Goal: Transaction & Acquisition: Purchase product/service

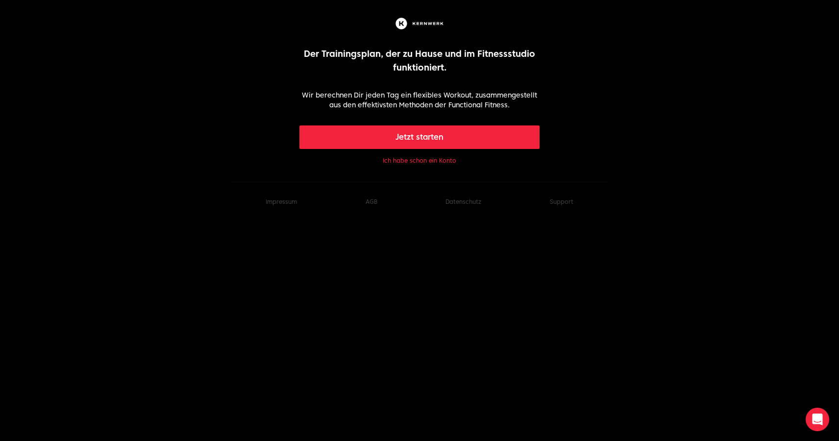
click at [412, 139] on button "Jetzt starten" at bounding box center [419, 137] width 241 height 24
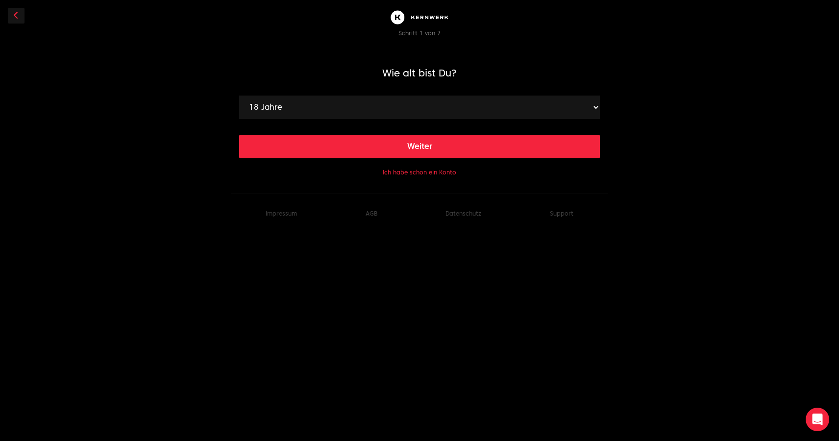
select select "32"
click at [380, 151] on button "Weiter" at bounding box center [419, 147] width 361 height 24
select select "193"
click at [411, 147] on button "Weiter" at bounding box center [419, 147] width 361 height 24
select select "92"
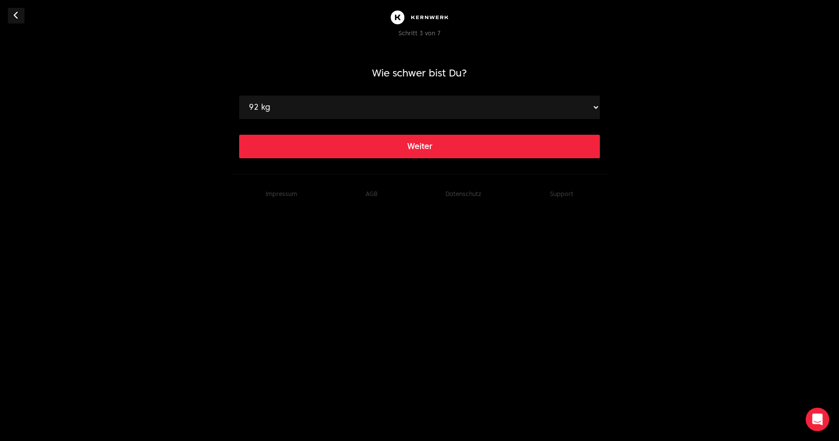
click at [433, 145] on button "Weiter" at bounding box center [419, 147] width 361 height 24
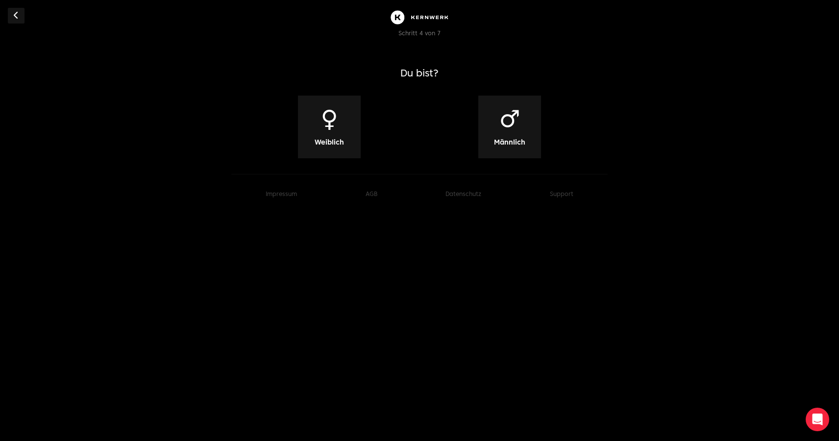
click at [512, 124] on span "♂" at bounding box center [509, 119] width 21 height 24
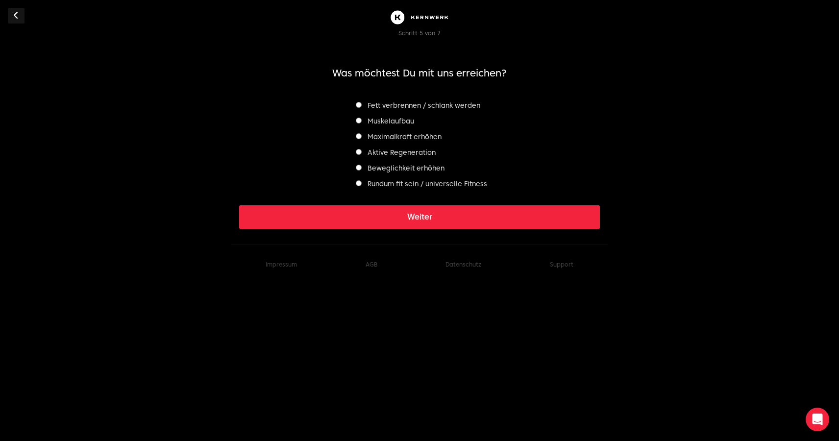
click at [366, 121] on label "Muskelaufbau" at bounding box center [385, 121] width 58 height 8
click at [387, 138] on label "Maximalkraft erhöhen" at bounding box center [399, 137] width 86 height 8
click at [377, 119] on label "Muskelaufbau" at bounding box center [385, 121] width 58 height 8
click at [401, 186] on label "Rundum fit sein / universelle Fitness" at bounding box center [421, 184] width 131 height 8
click at [419, 219] on button "Weiter" at bounding box center [419, 217] width 361 height 24
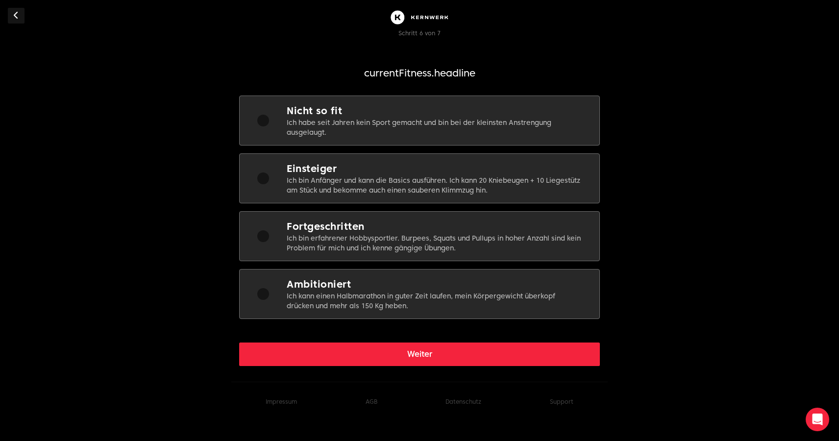
click at [261, 243] on div at bounding box center [263, 236] width 47 height 33
click at [423, 341] on div "Weiter" at bounding box center [419, 346] width 361 height 39
click at [421, 357] on button "Weiter" at bounding box center [419, 355] width 361 height 24
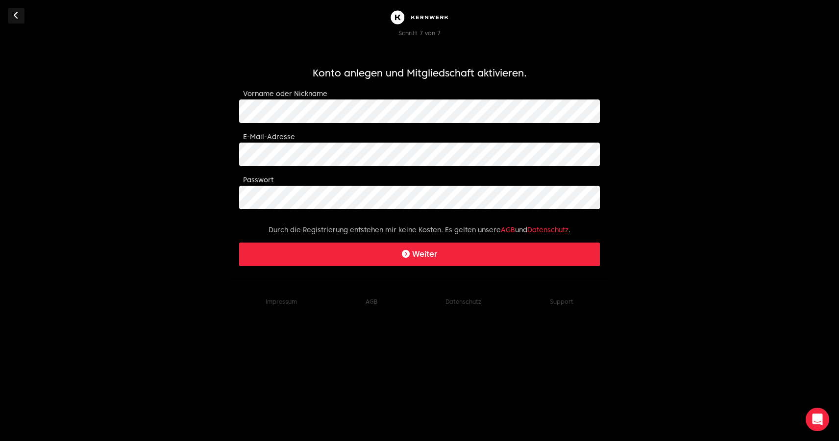
click at [359, 52] on main "Konto anlegen und Mitgliedschaft aktivieren. Vorname oder Nickname E-Mail-Adres…" at bounding box center [419, 157] width 361 height 220
click at [12, 15] on button at bounding box center [16, 16] width 17 height 16
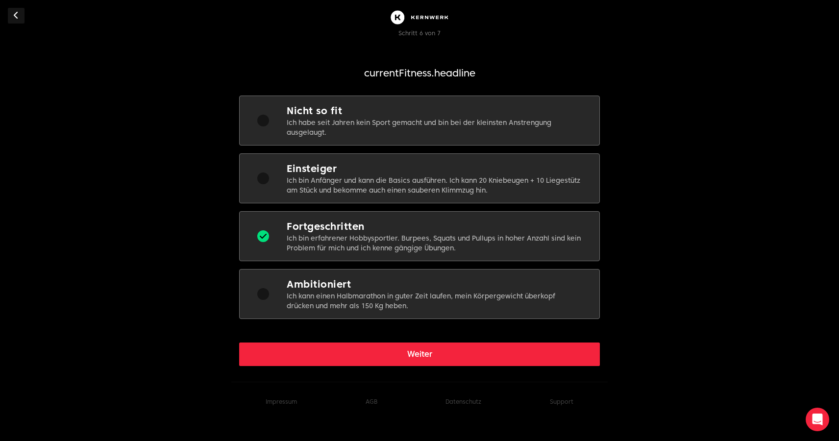
click at [12, 15] on button at bounding box center [16, 16] width 17 height 16
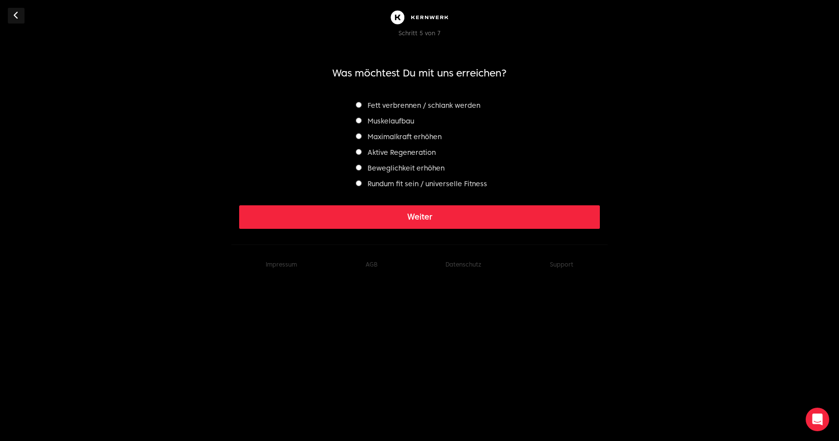
click at [427, 212] on button "Weiter" at bounding box center [419, 217] width 361 height 24
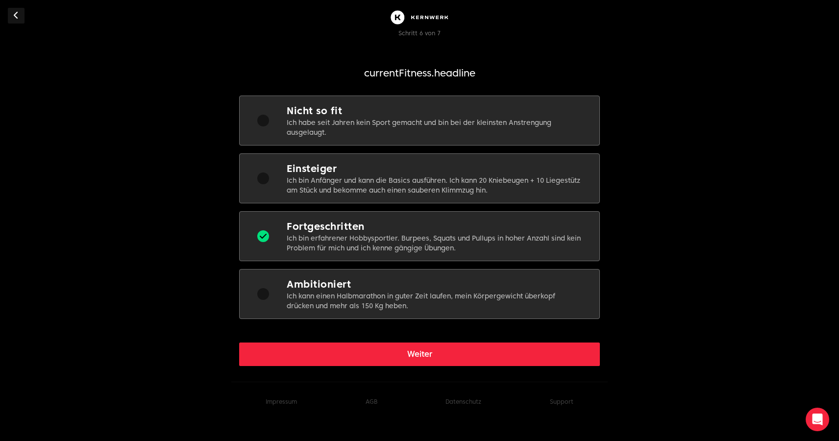
click at [408, 354] on button "Weiter" at bounding box center [419, 355] width 361 height 24
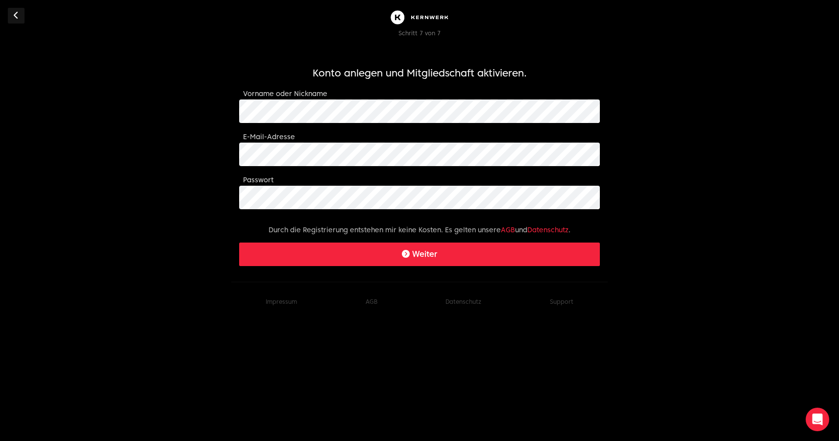
click at [308, 136] on div "E-Mail-Adresse" at bounding box center [419, 148] width 361 height 35
click at [134, 169] on body "Schritt 7 von 7 Konto anlegen und Mitgliedschaft aktivieren. Vorname oder Nickn…" at bounding box center [419, 161] width 839 height 322
click at [208, 152] on body "Schritt 7 von 7 Konto anlegen und Mitgliedschaft aktivieren. Vorname oder Nickn…" at bounding box center [419, 161] width 839 height 322
click at [403, 265] on button "Weiter" at bounding box center [419, 255] width 361 height 24
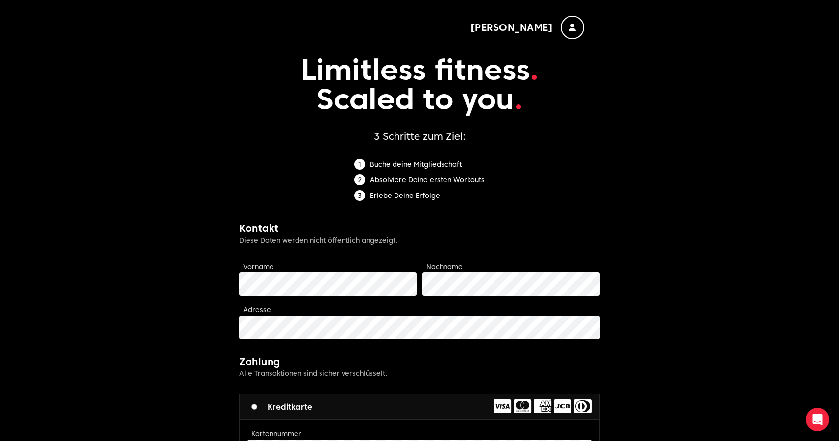
click at [565, 28] on div "button" at bounding box center [573, 28] width 24 height 24
click at [598, 165] on div "Buche deine Mitgliedschaft Absolviere Deine ersten Workouts Erlebe Deine Erfolge" at bounding box center [419, 182] width 361 height 47
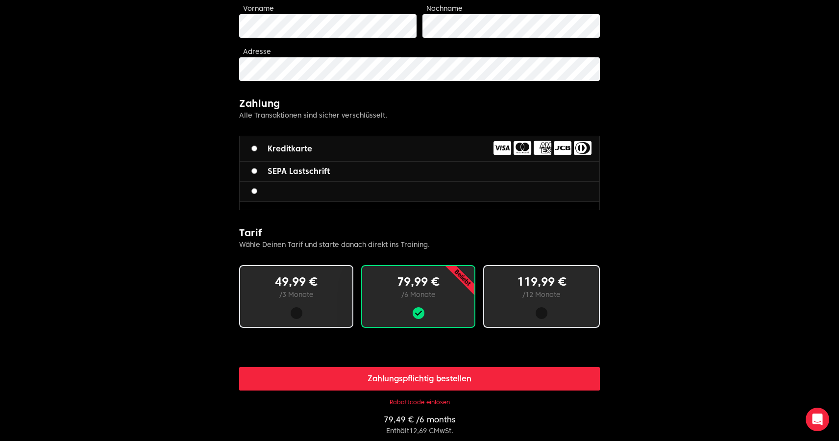
scroll to position [264, 0]
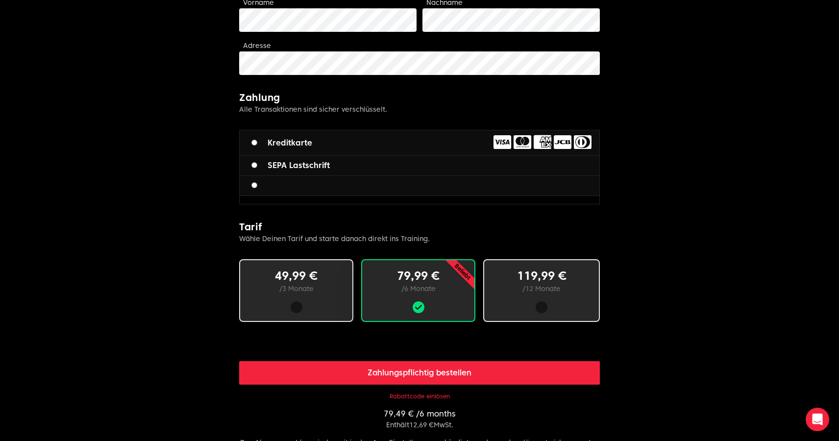
click at [334, 192] on div at bounding box center [420, 186] width 360 height 20
click at [334, 186] on div at bounding box center [420, 186] width 360 height 20
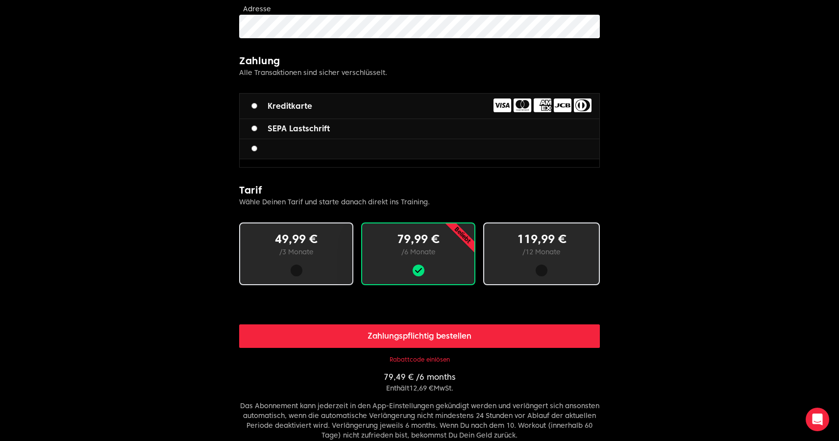
scroll to position [310, 0]
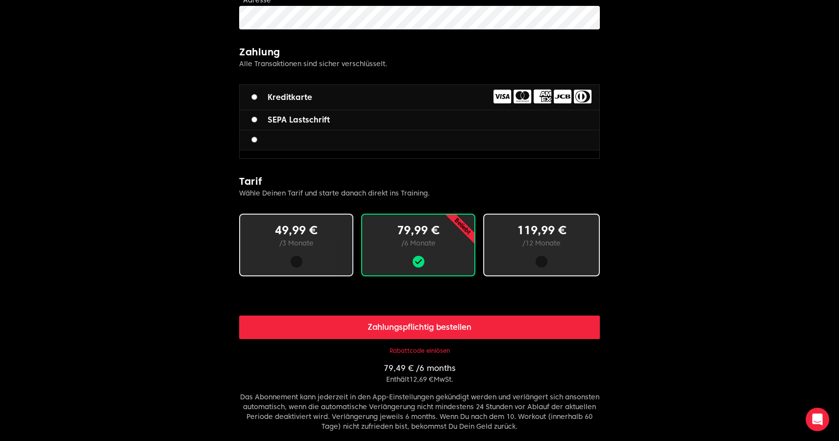
click at [419, 348] on button "Rabattcode einlösen" at bounding box center [420, 351] width 60 height 8
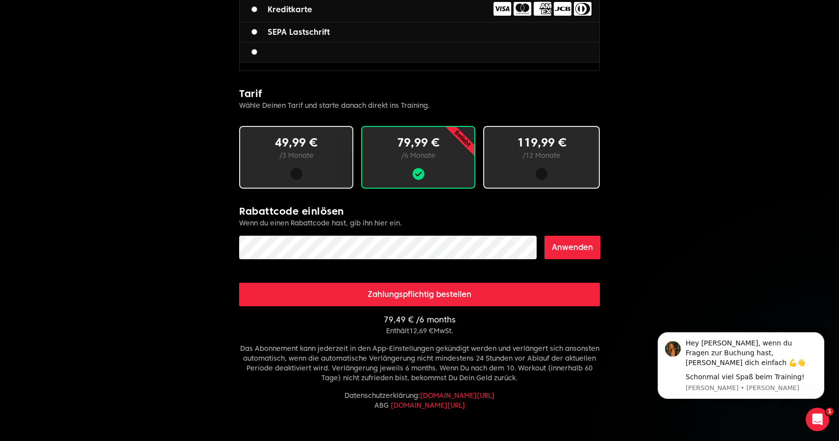
scroll to position [400, 0]
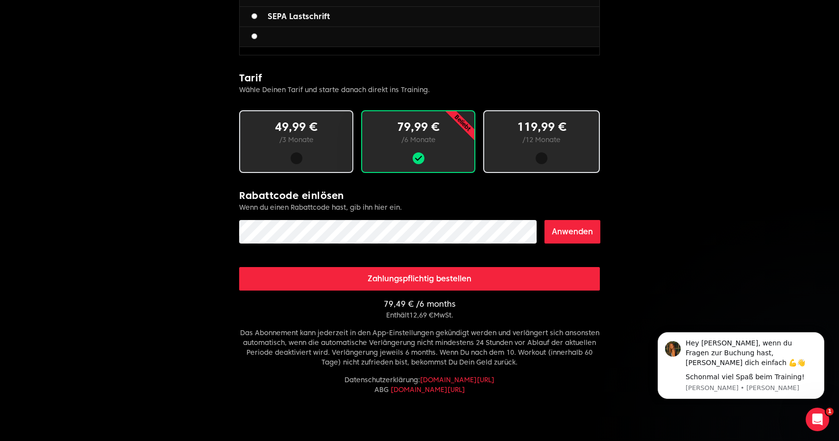
click at [560, 234] on button "Anwenden" at bounding box center [573, 232] width 56 height 24
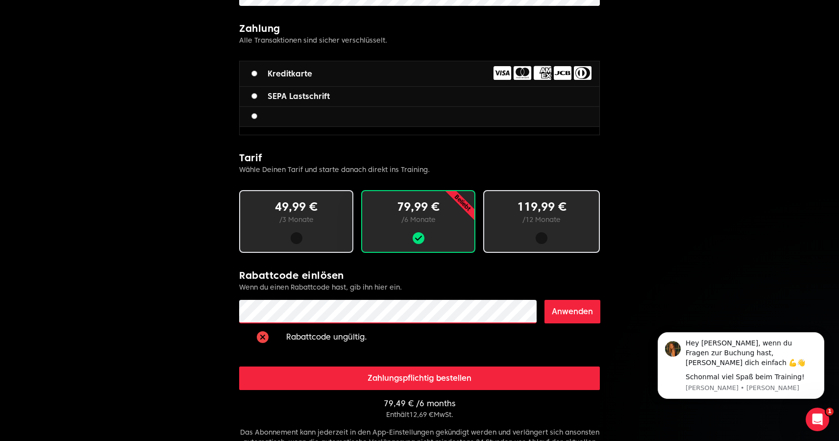
scroll to position [330, 0]
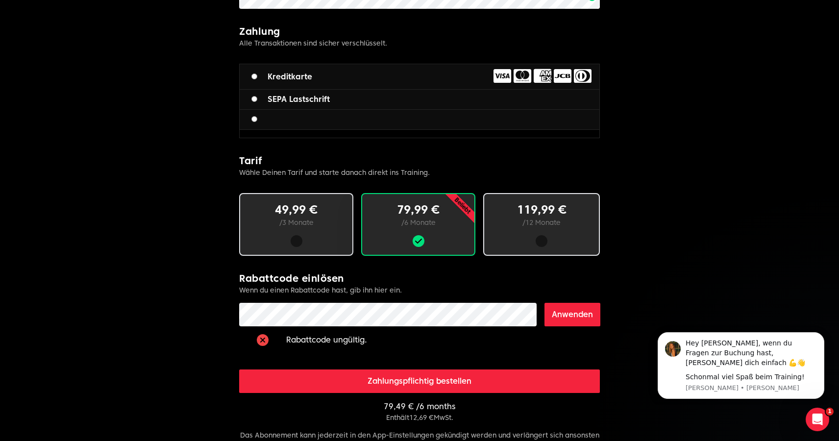
click at [293, 237] on div at bounding box center [297, 241] width 12 height 12
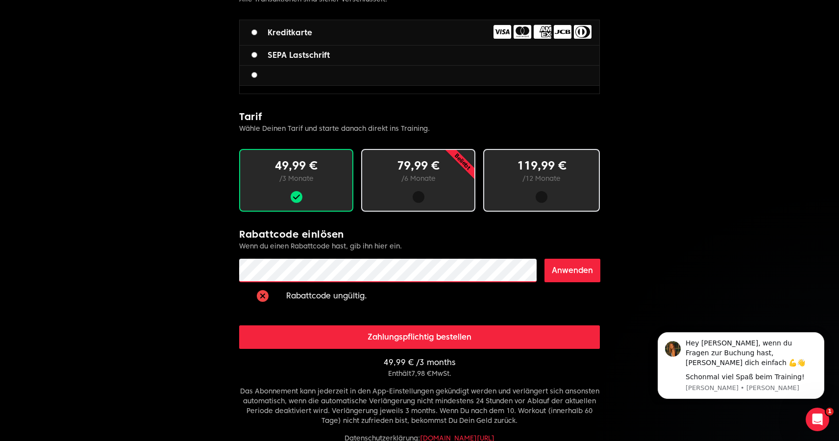
scroll to position [360, 0]
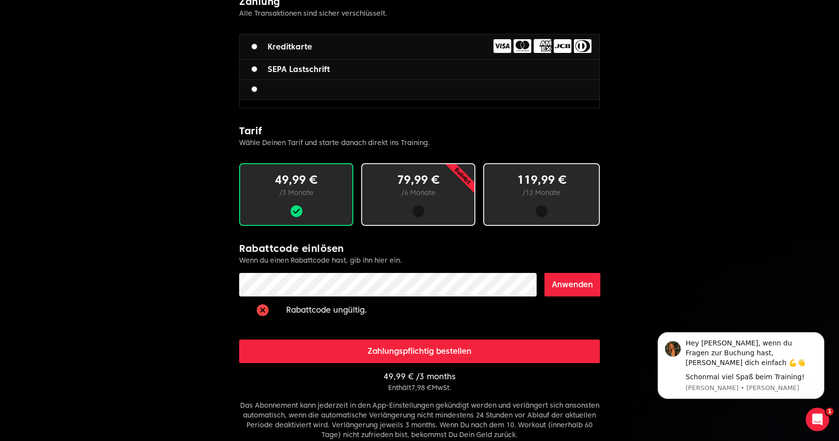
click at [400, 353] on button "Zahlungspflichtig bestellen" at bounding box center [419, 352] width 361 height 24
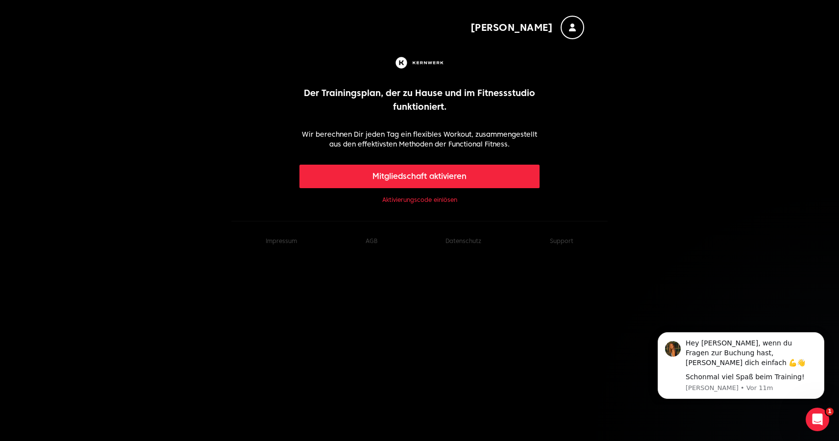
click at [432, 201] on link "Aktivierungscode einlösen" at bounding box center [419, 200] width 75 height 8
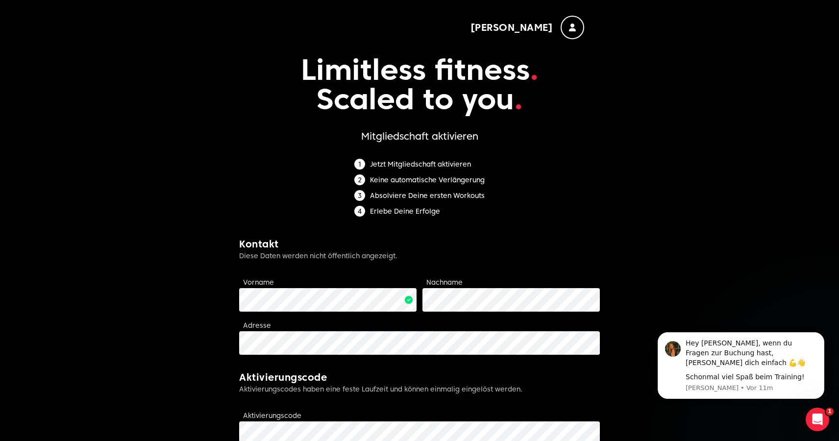
click at [569, 25] on icon "button" at bounding box center [572, 28] width 7 height 8
click at [595, 29] on div "Normann Hilgraf Abmelden" at bounding box center [419, 19] width 361 height 39
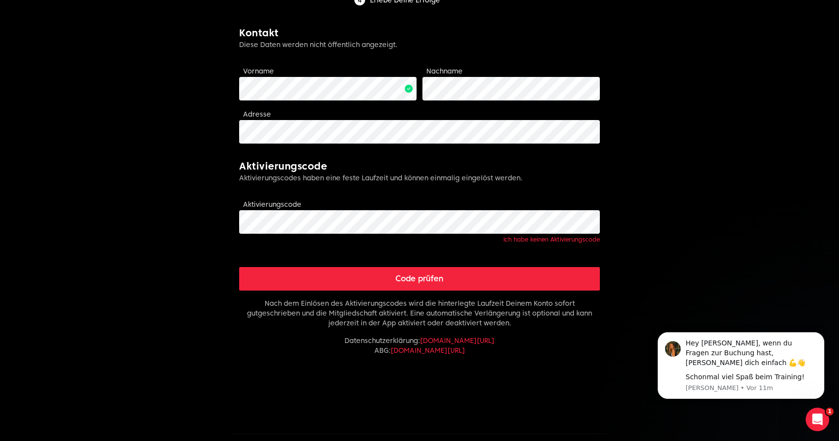
scroll to position [211, 0]
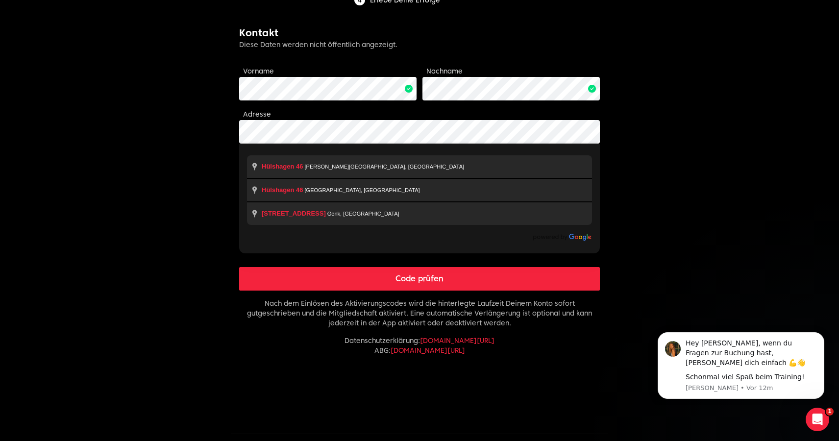
click at [139, 112] on body "Normann Hilgraf Limitless fitness . Scaled to you . Mitgliedschaft aktivieren J…" at bounding box center [419, 131] width 839 height 685
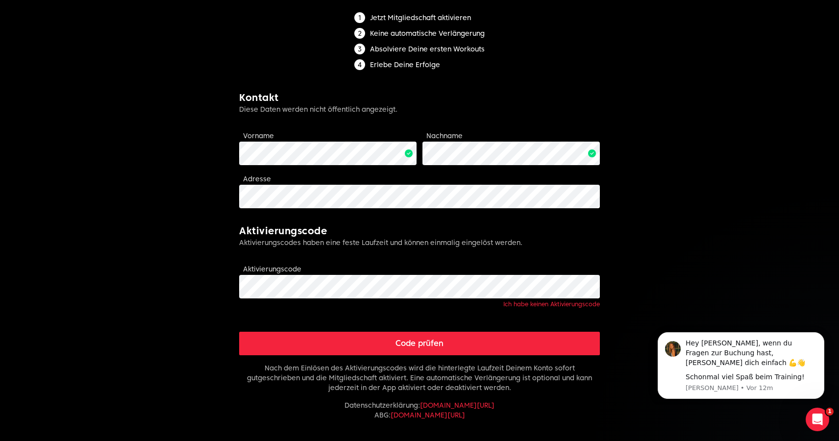
scroll to position [171, 0]
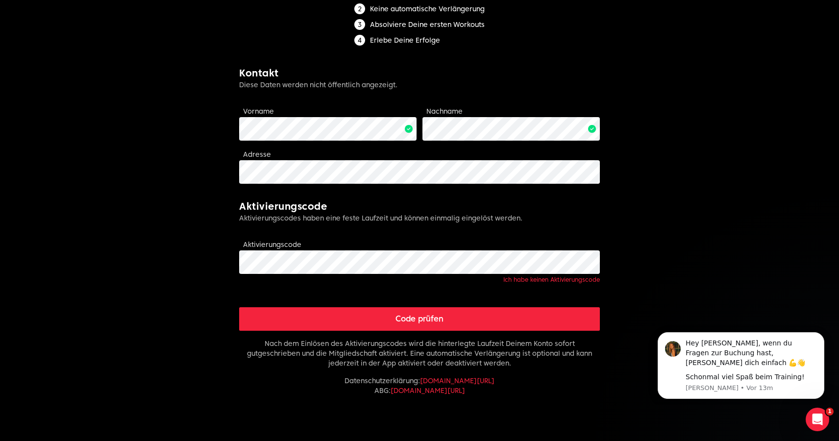
click at [426, 323] on button "Code prüfen" at bounding box center [419, 319] width 361 height 24
click at [331, 184] on form "Limitless fitness . Scaled to you . Mitgliedschaft aktivieren Jetzt Mitgliedsch…" at bounding box center [419, 163] width 361 height 590
click at [404, 324] on button "Code prüfen" at bounding box center [419, 319] width 361 height 24
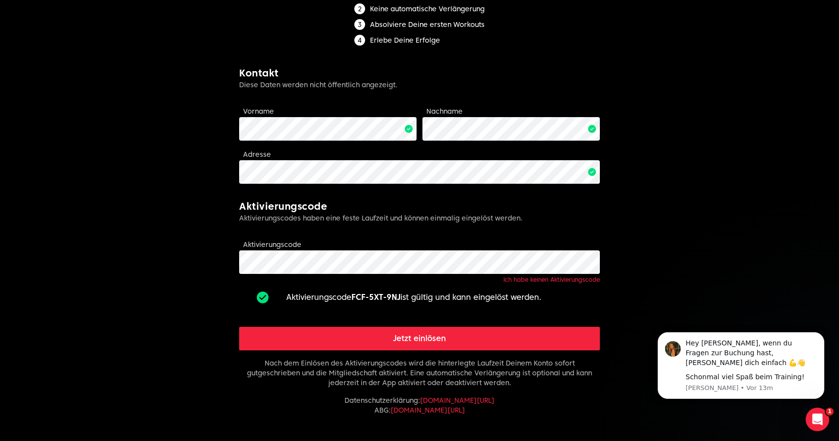
click at [417, 341] on button "Jetzt einlösen" at bounding box center [419, 339] width 361 height 24
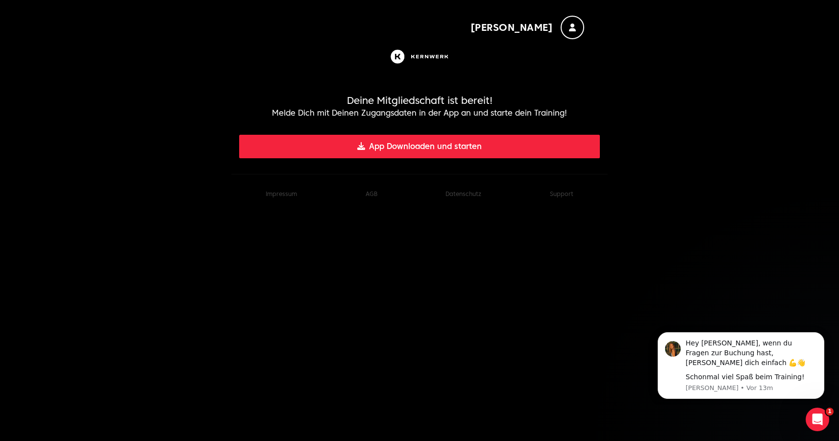
click at [423, 143] on button "App Downloaden und starten" at bounding box center [419, 147] width 361 height 24
